Goal: Information Seeking & Learning: Learn about a topic

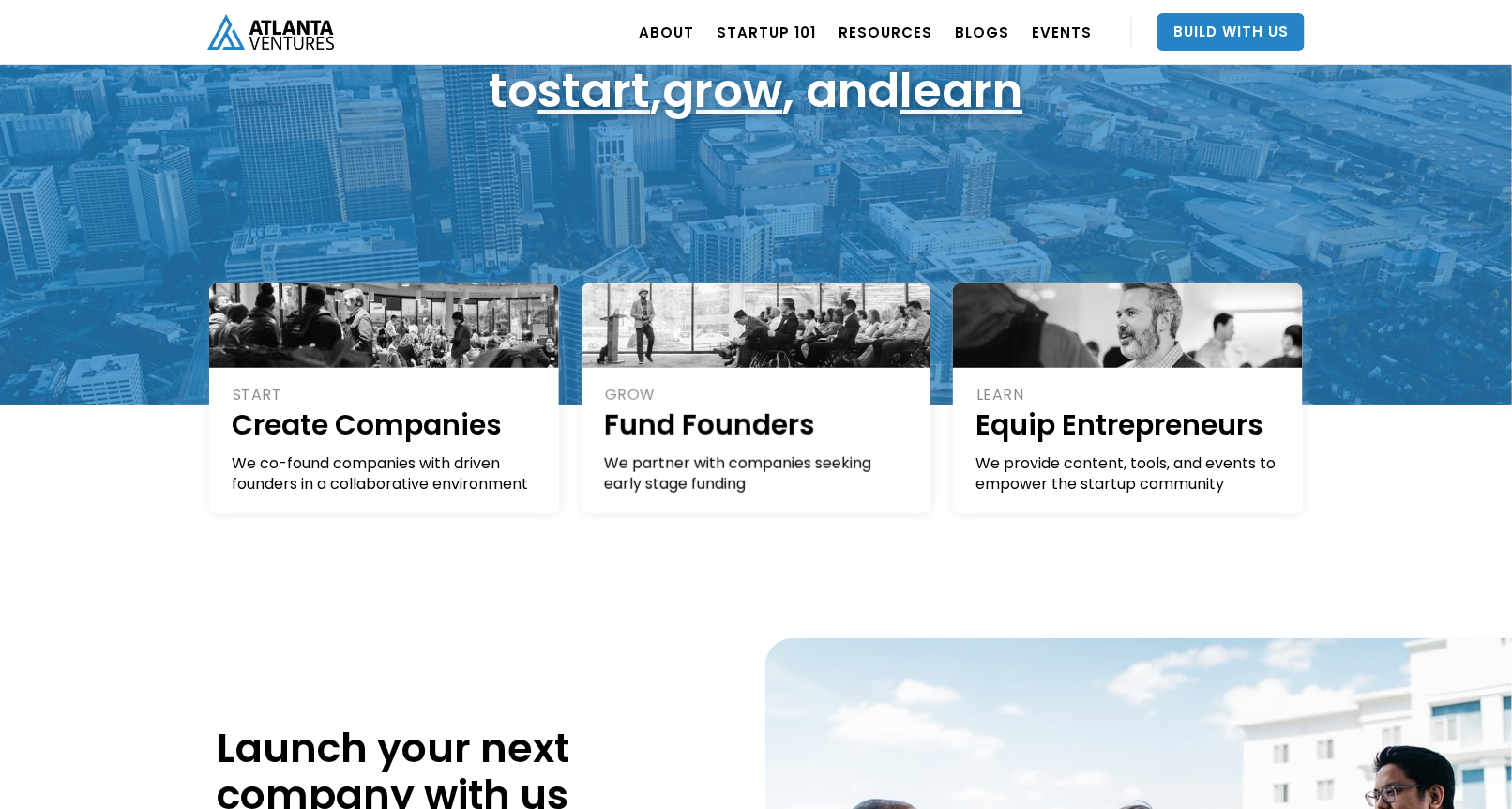
scroll to position [242, 0]
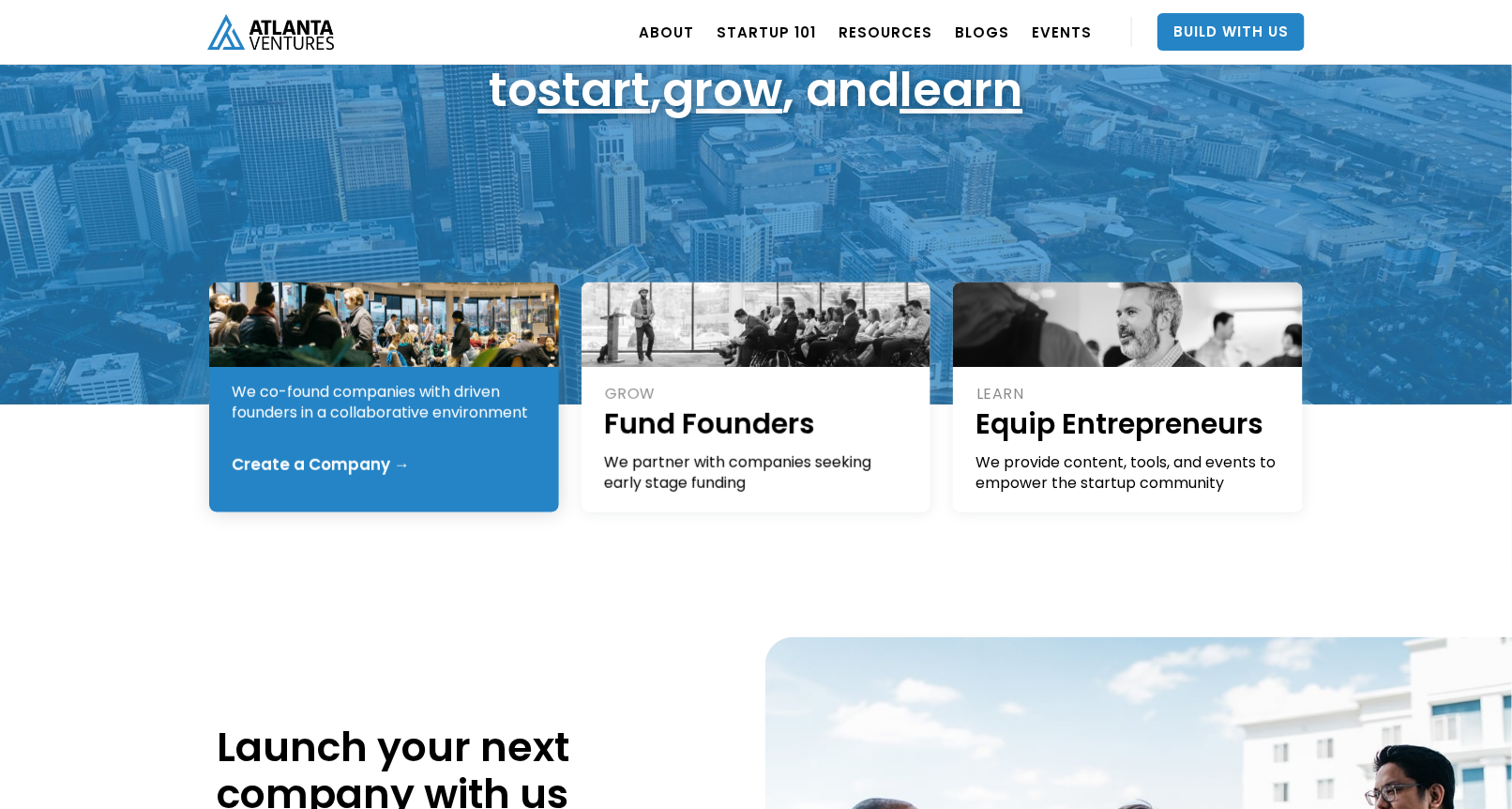
click at [469, 418] on div "We co-found companies with driven founders in a collaborative environment" at bounding box center [385, 402] width 307 height 41
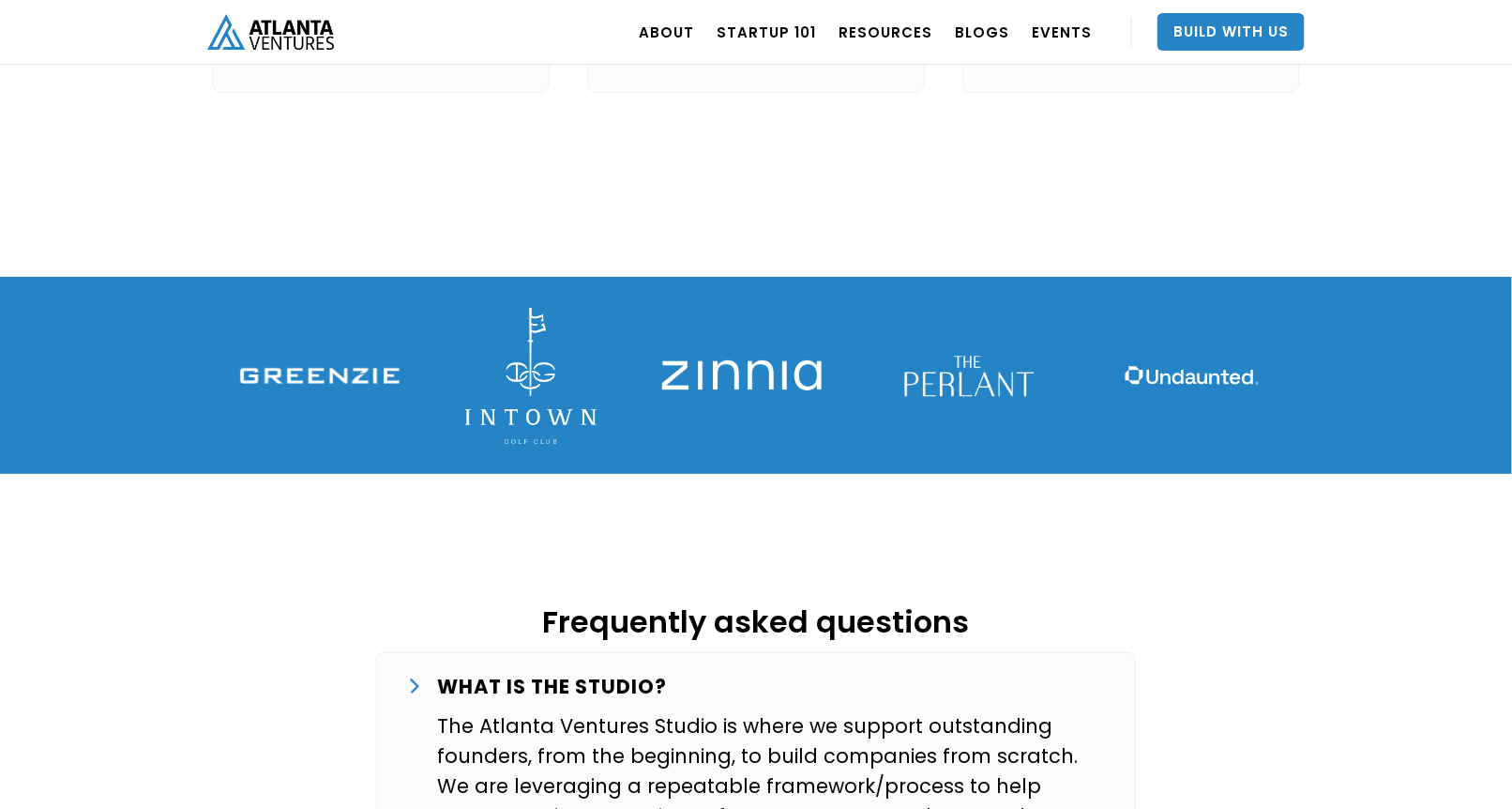
scroll to position [2575, 0]
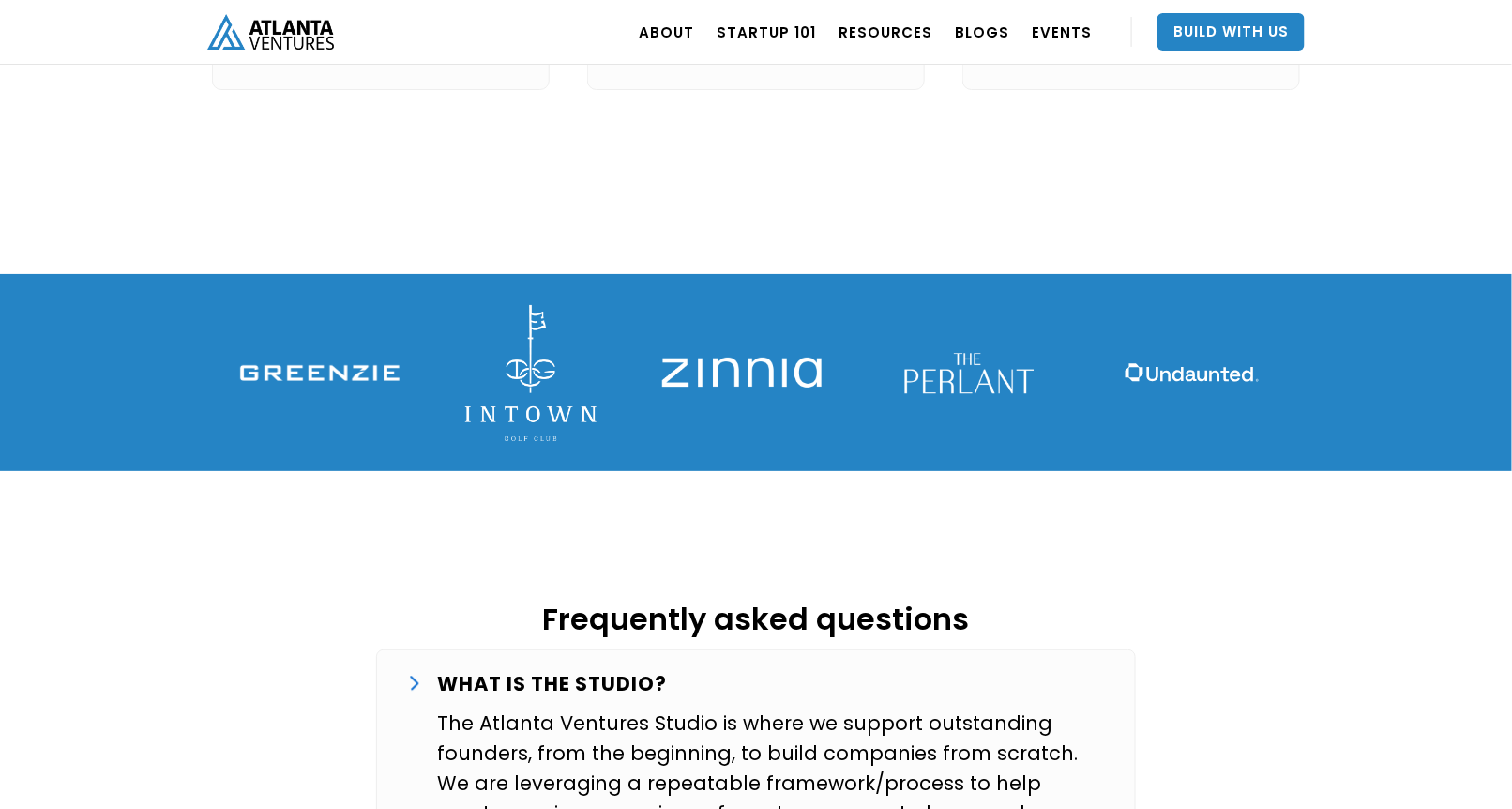
click at [317, 365] on img at bounding box center [319, 373] width 159 height 16
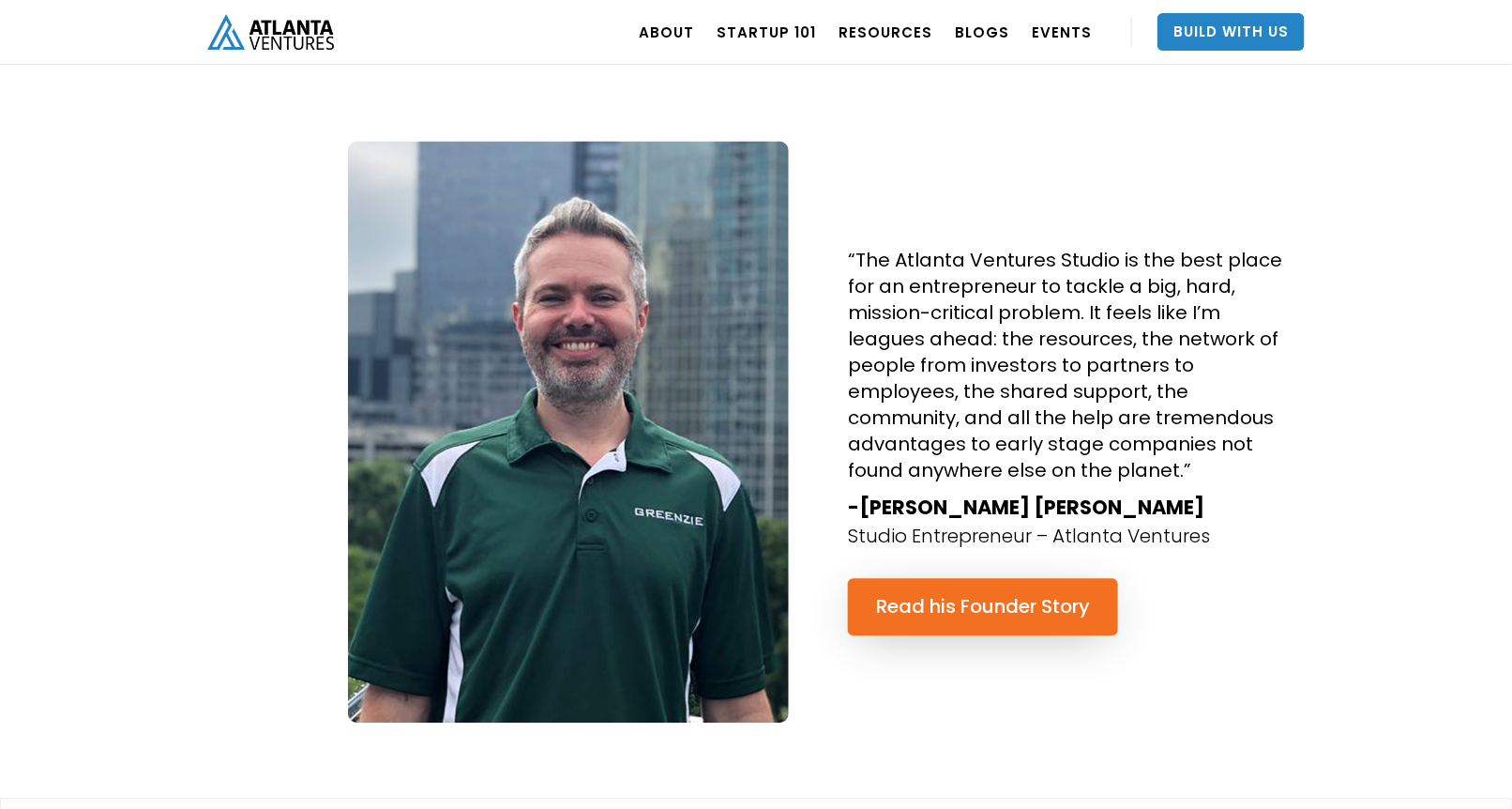
scroll to position [3876, 0]
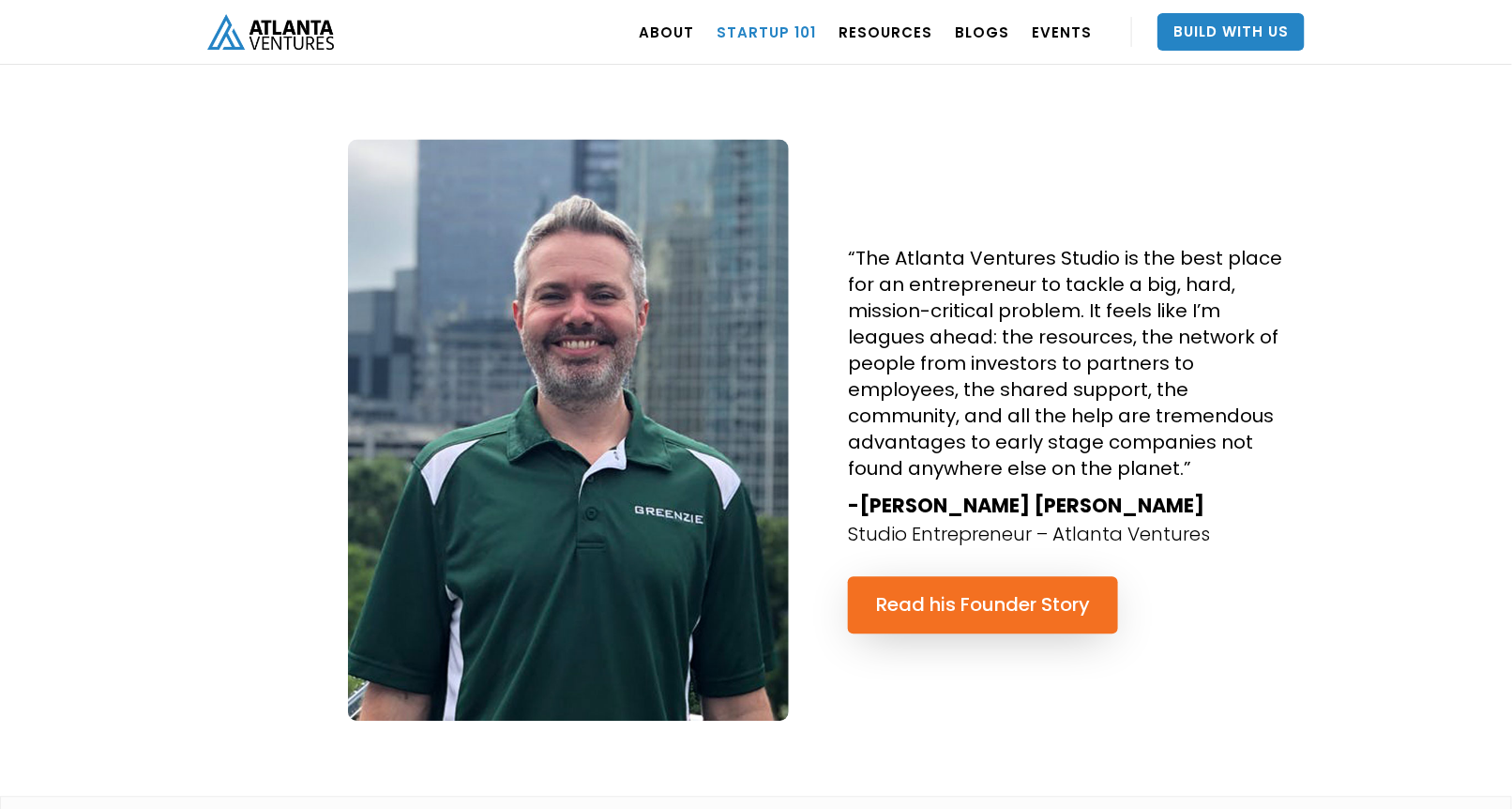
click at [743, 35] on link "Startup 101" at bounding box center [766, 31] width 99 height 52
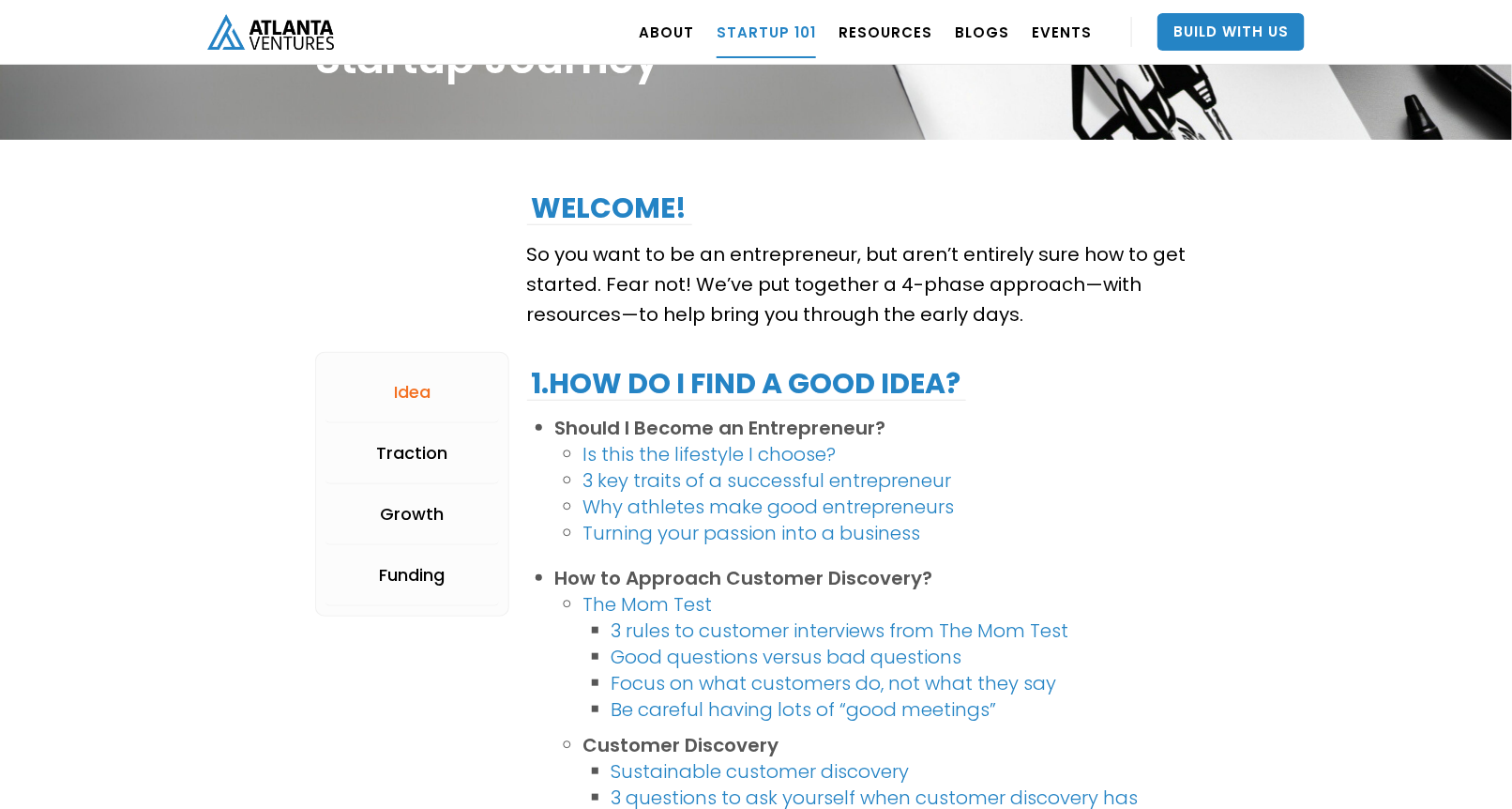
scroll to position [181, 0]
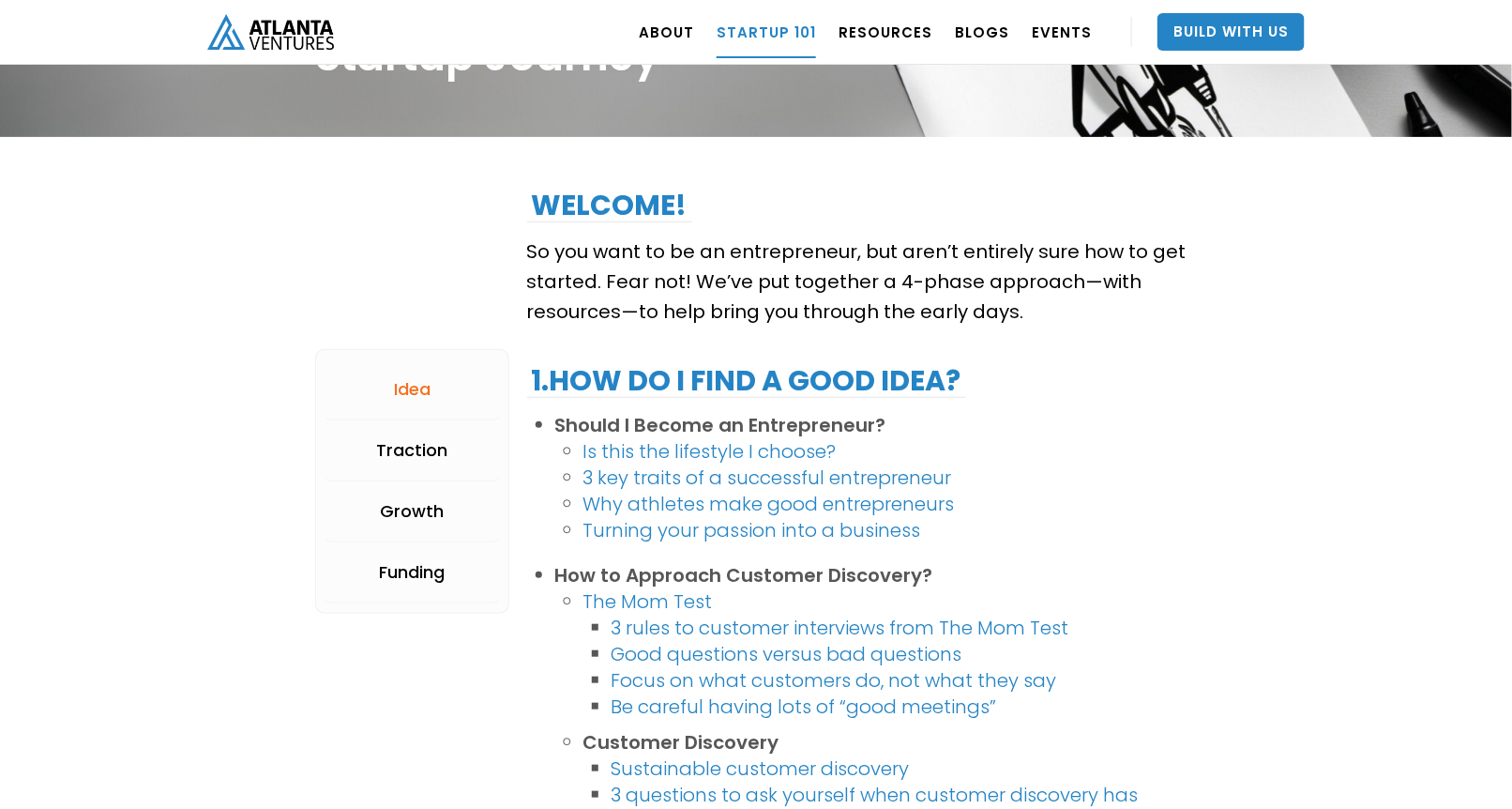
click at [674, 445] on link "Is this the lifestyle I choose?" at bounding box center [710, 452] width 253 height 27
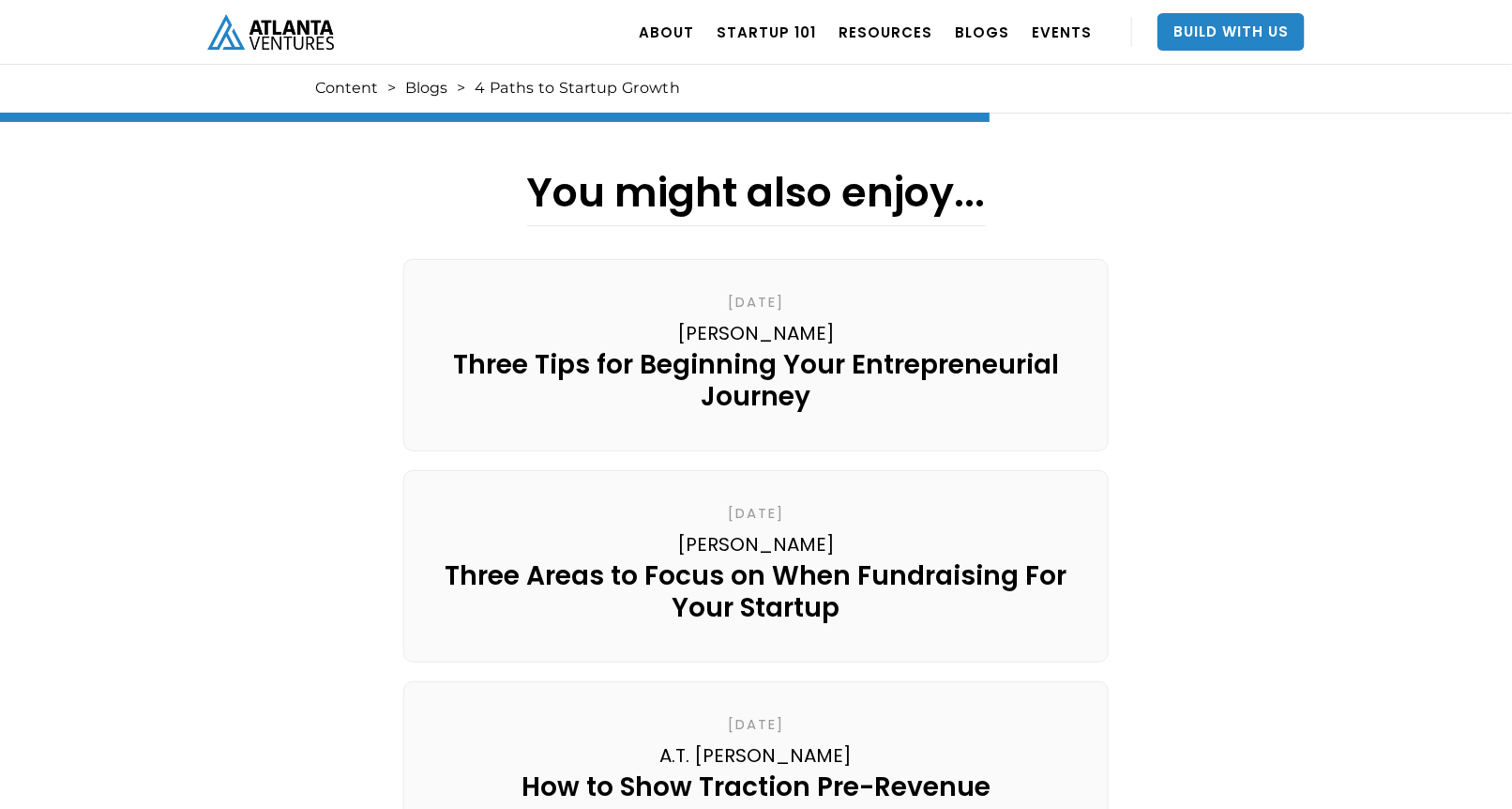
scroll to position [2643, 0]
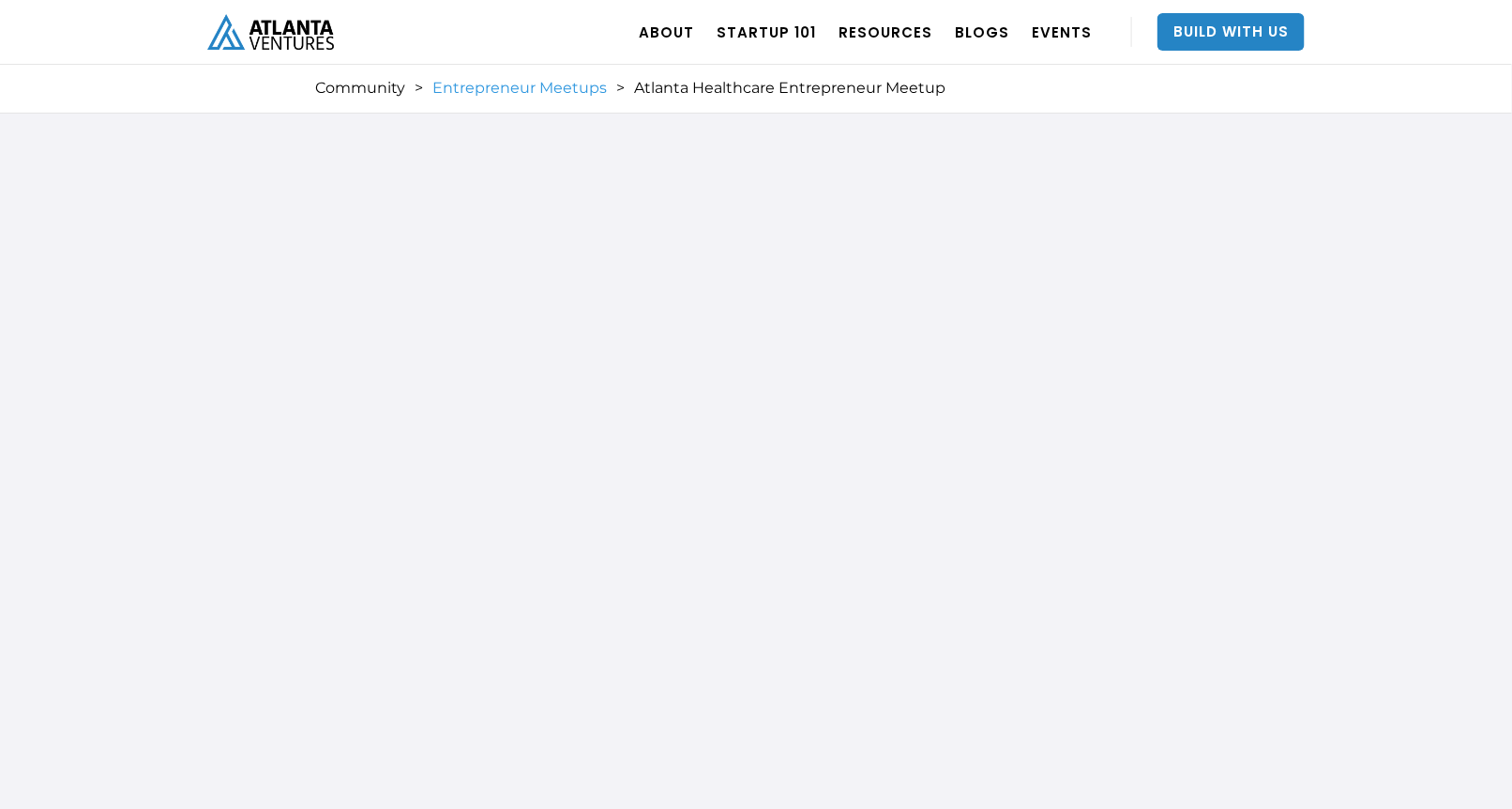
click at [499, 86] on link "Entrepreneur Meetups" at bounding box center [519, 89] width 174 height 19
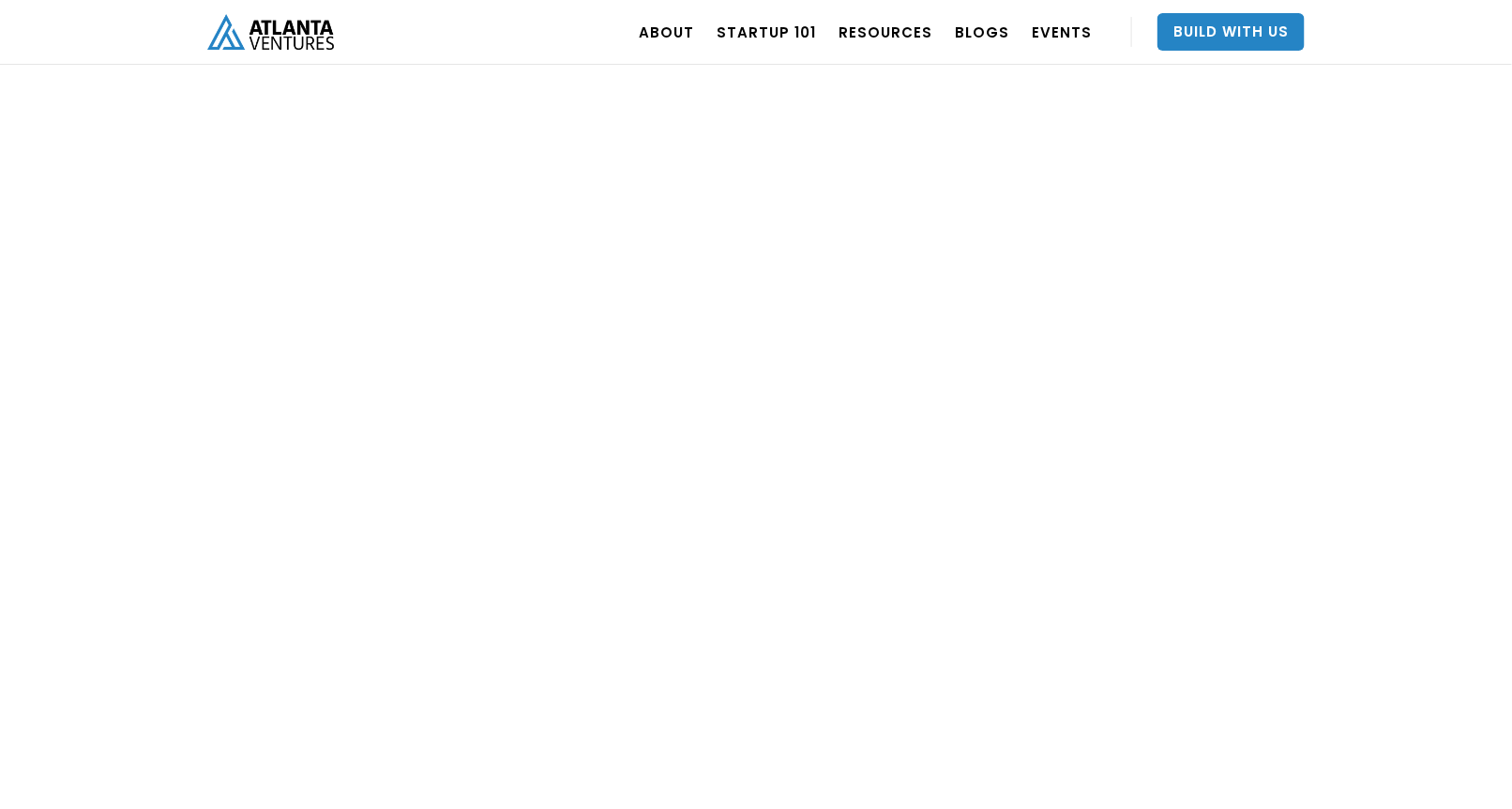
scroll to position [1453, 0]
